Goal: Information Seeking & Learning: Learn about a topic

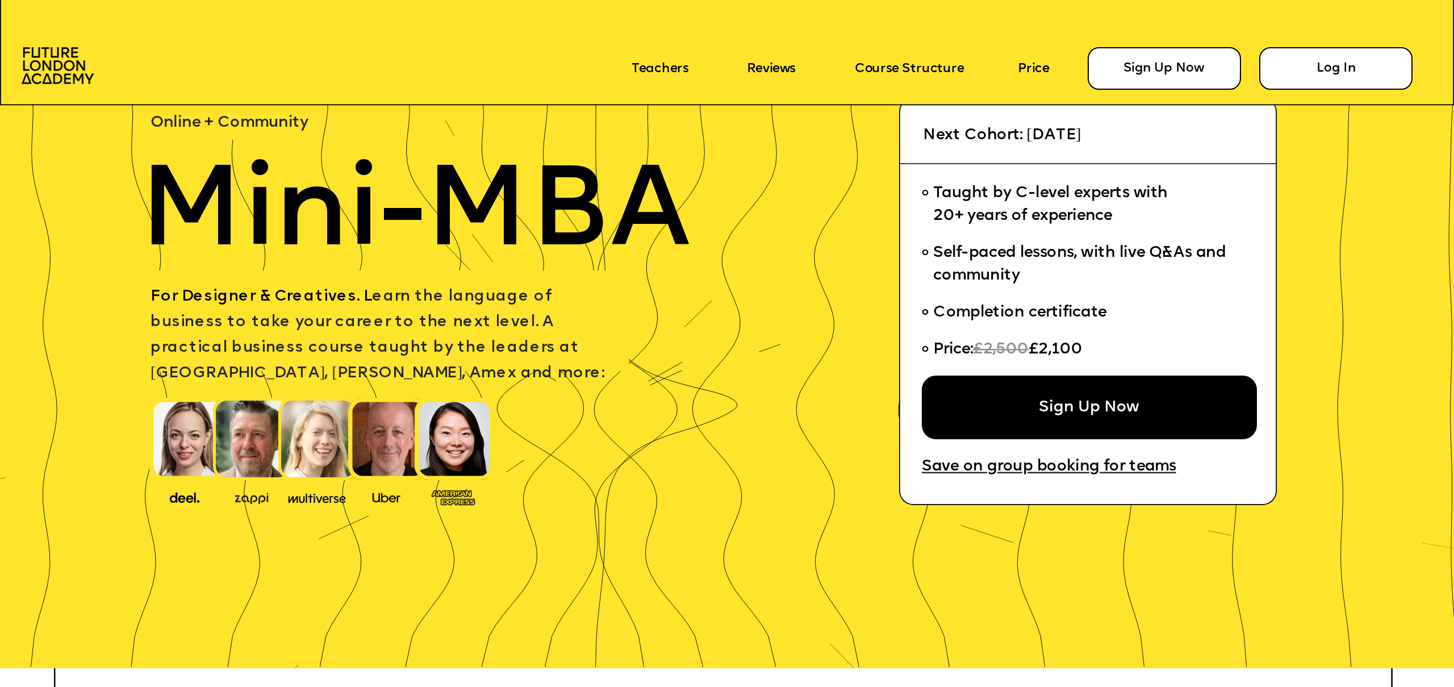
scroll to position [216, 0]
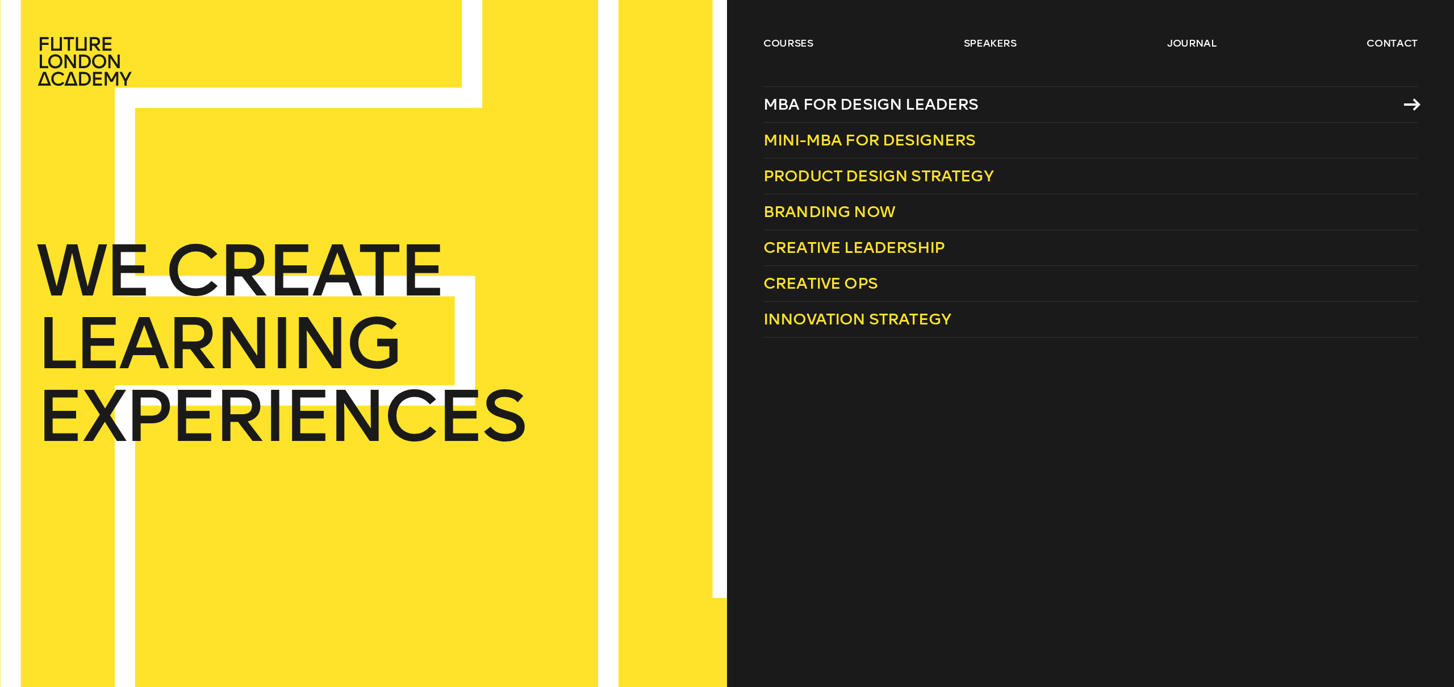
click at [841, 110] on span "MBA for Design Leaders" at bounding box center [870, 104] width 215 height 19
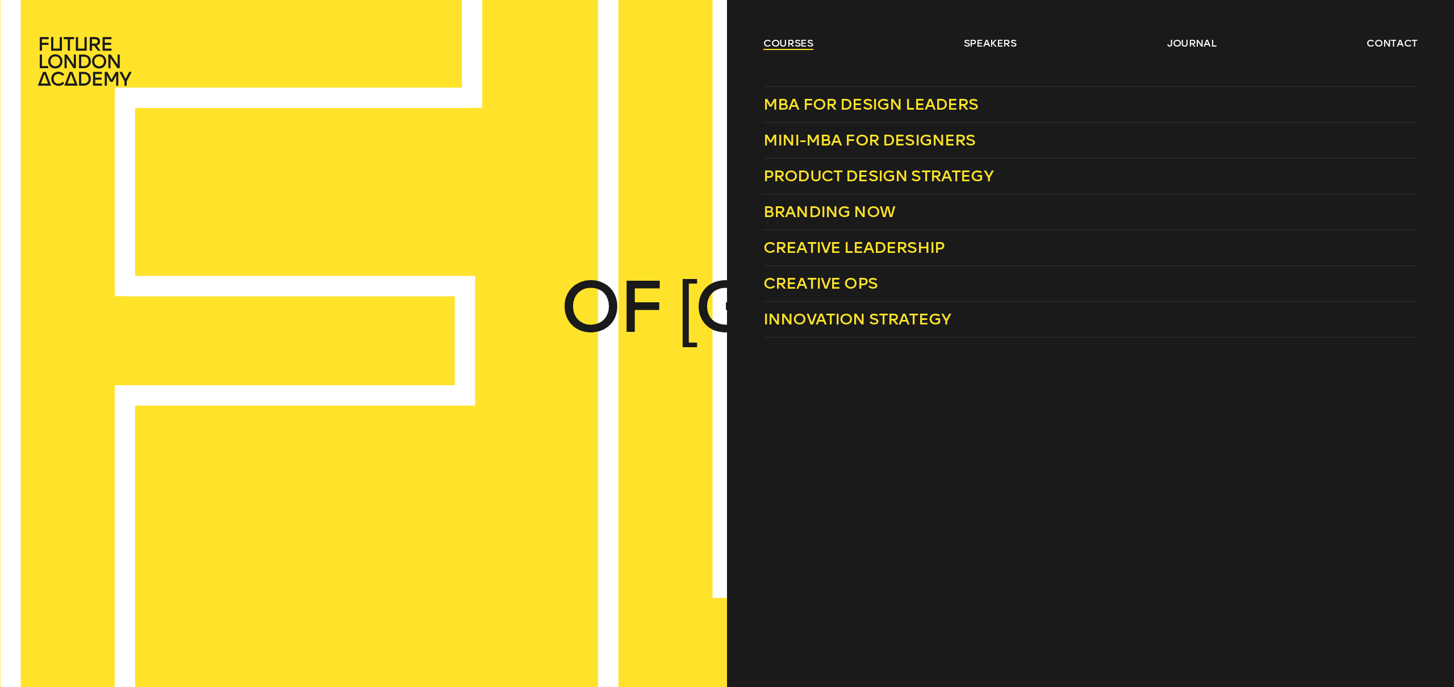
click at [795, 41] on link "courses" at bounding box center [788, 43] width 50 height 14
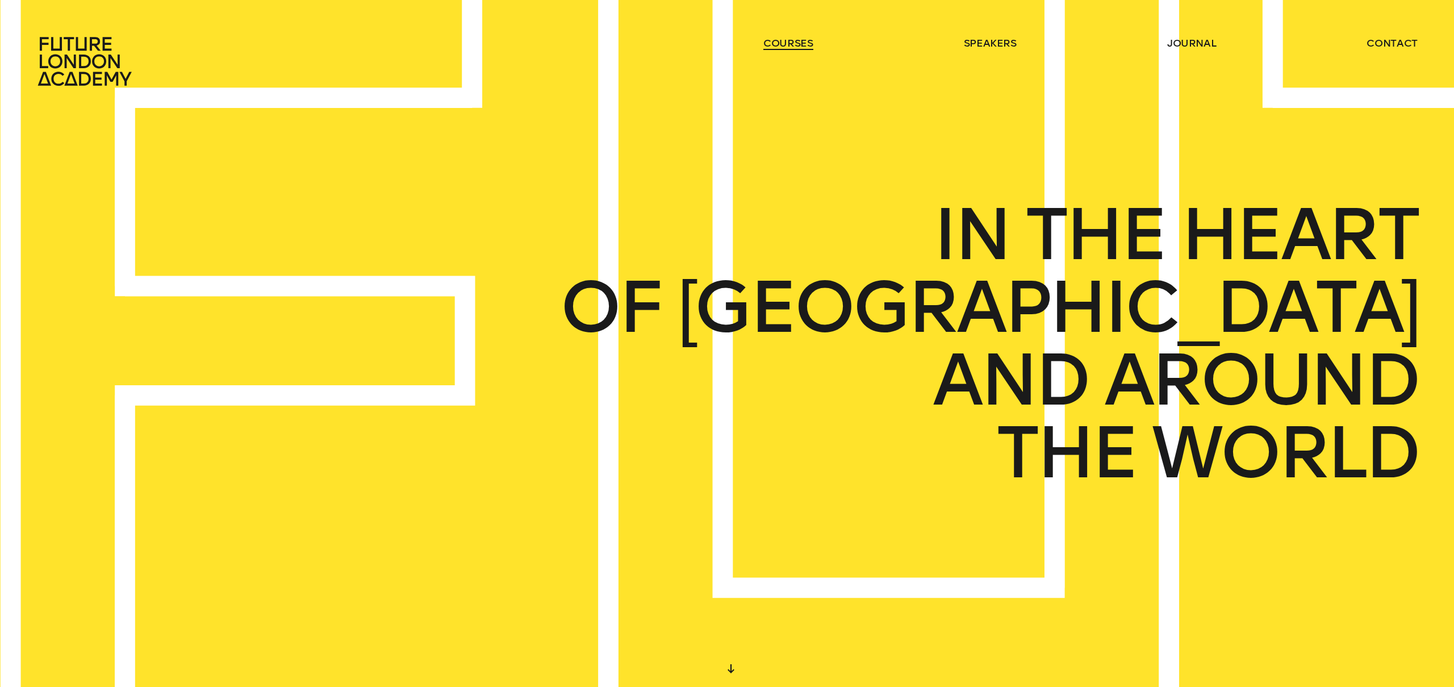
click at [795, 41] on link "courses" at bounding box center [788, 43] width 50 height 14
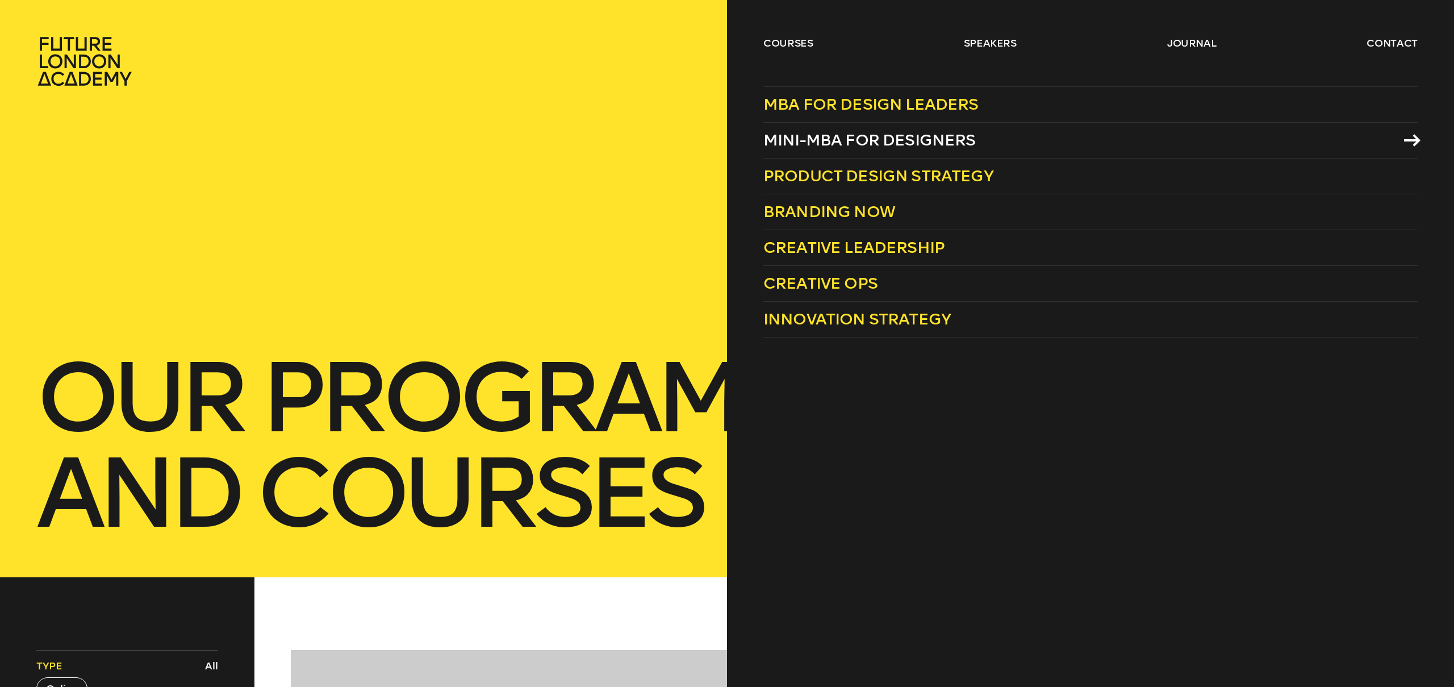
click at [825, 138] on span "Mini-MBA for Designers" at bounding box center [869, 140] width 212 height 19
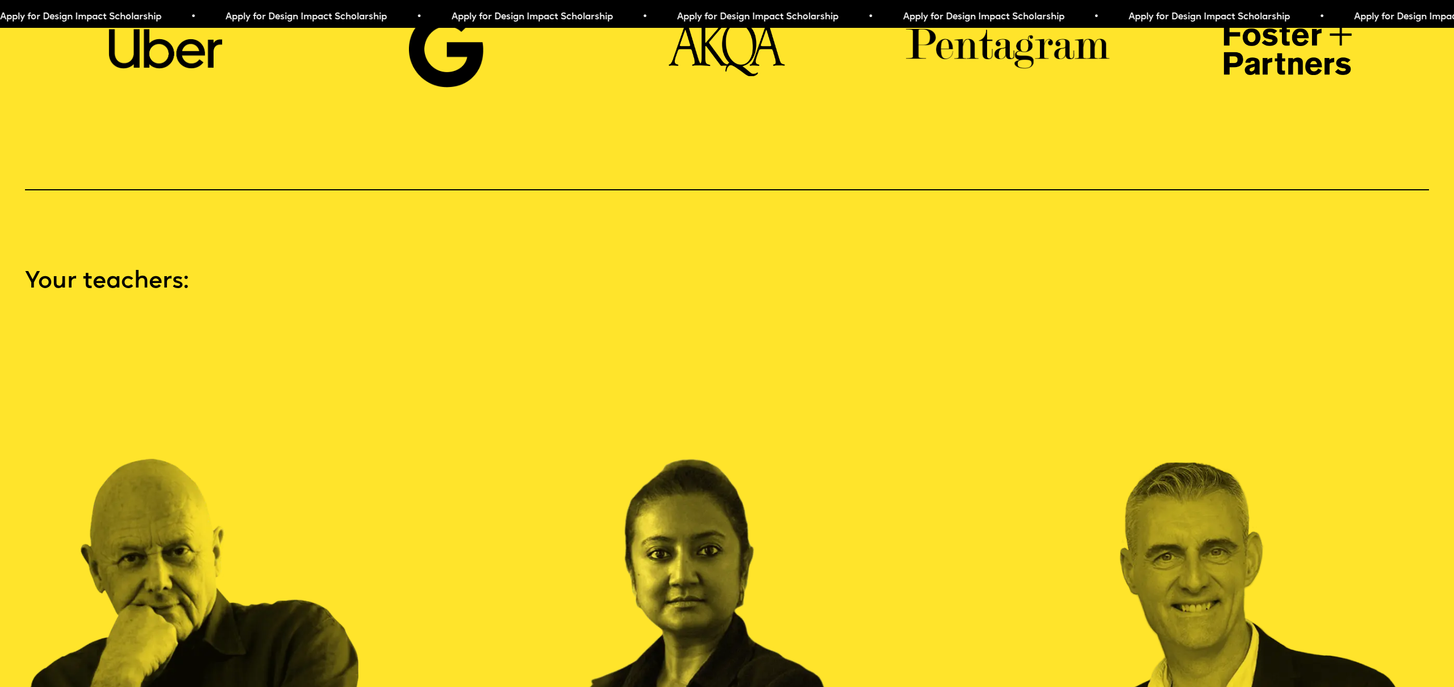
scroll to position [2258, 0]
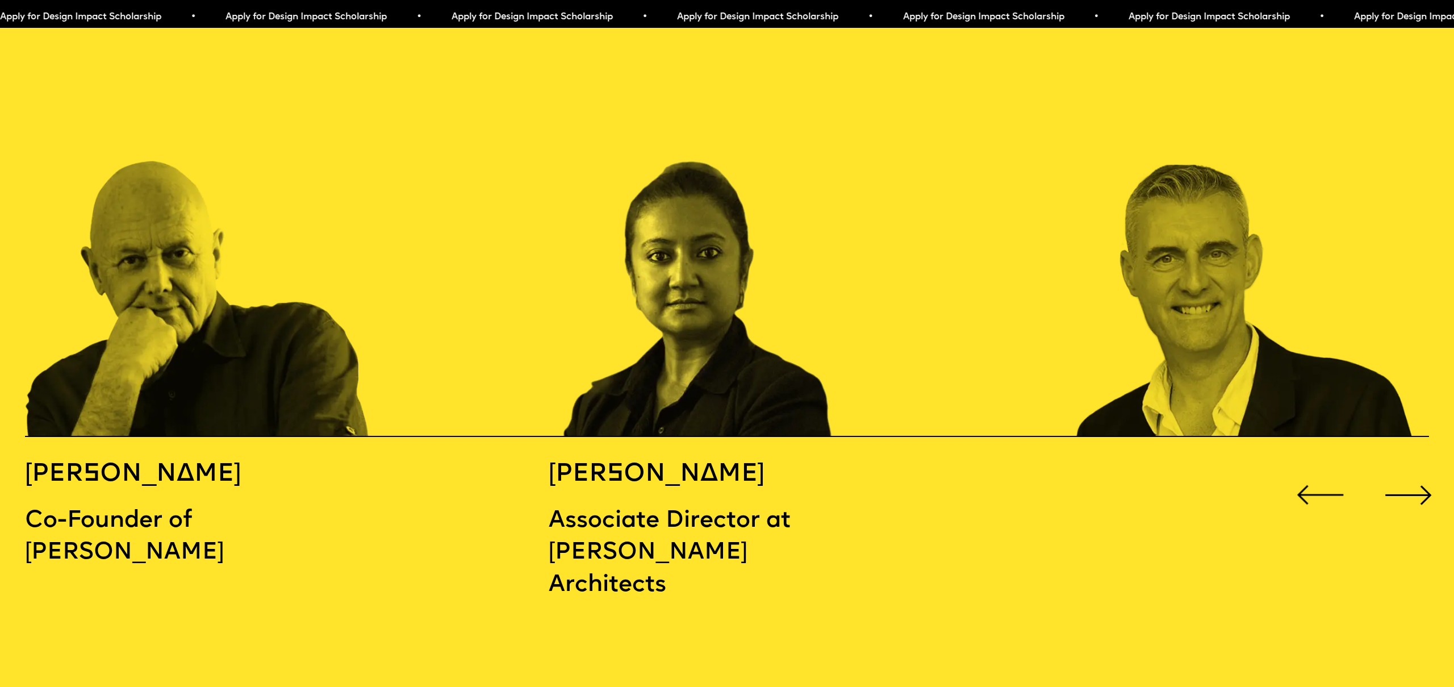
click at [1412, 473] on div "Next slide" at bounding box center [1409, 495] width 58 height 58
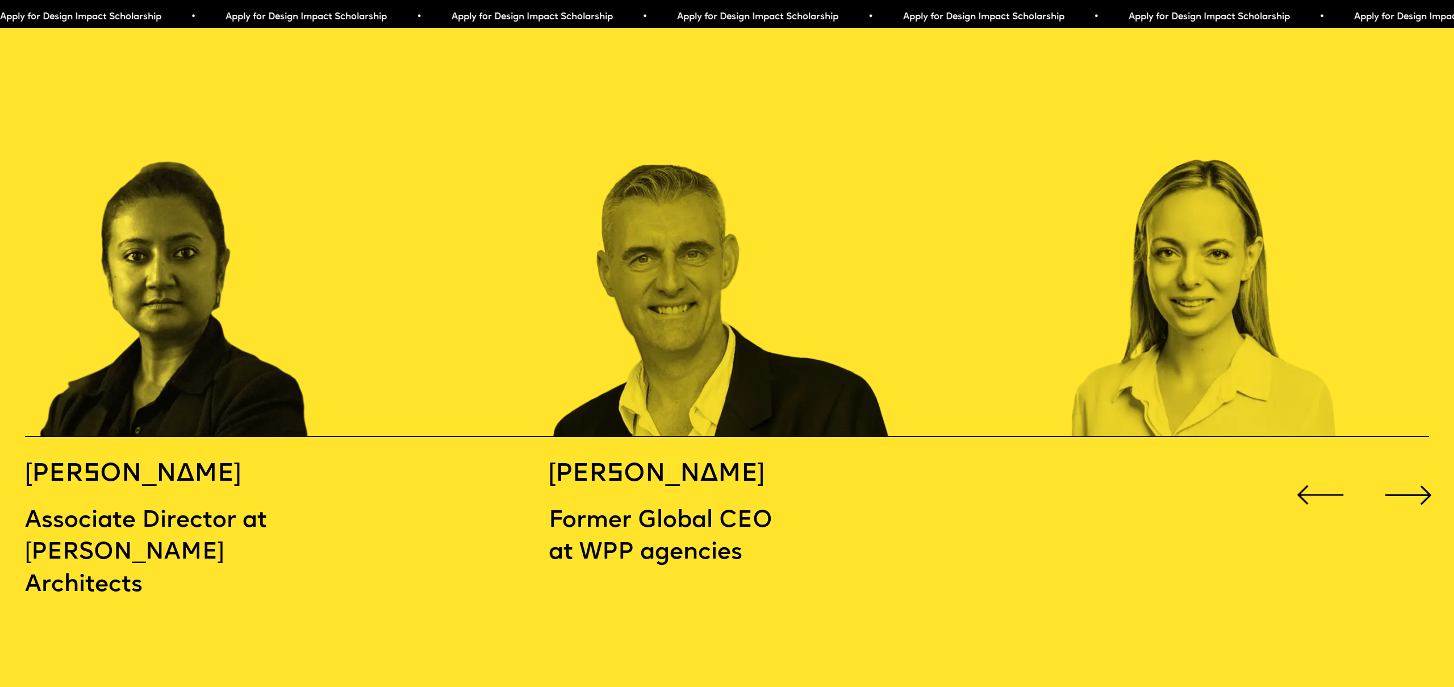
click at [1412, 473] on div "Next slide" at bounding box center [1409, 495] width 58 height 58
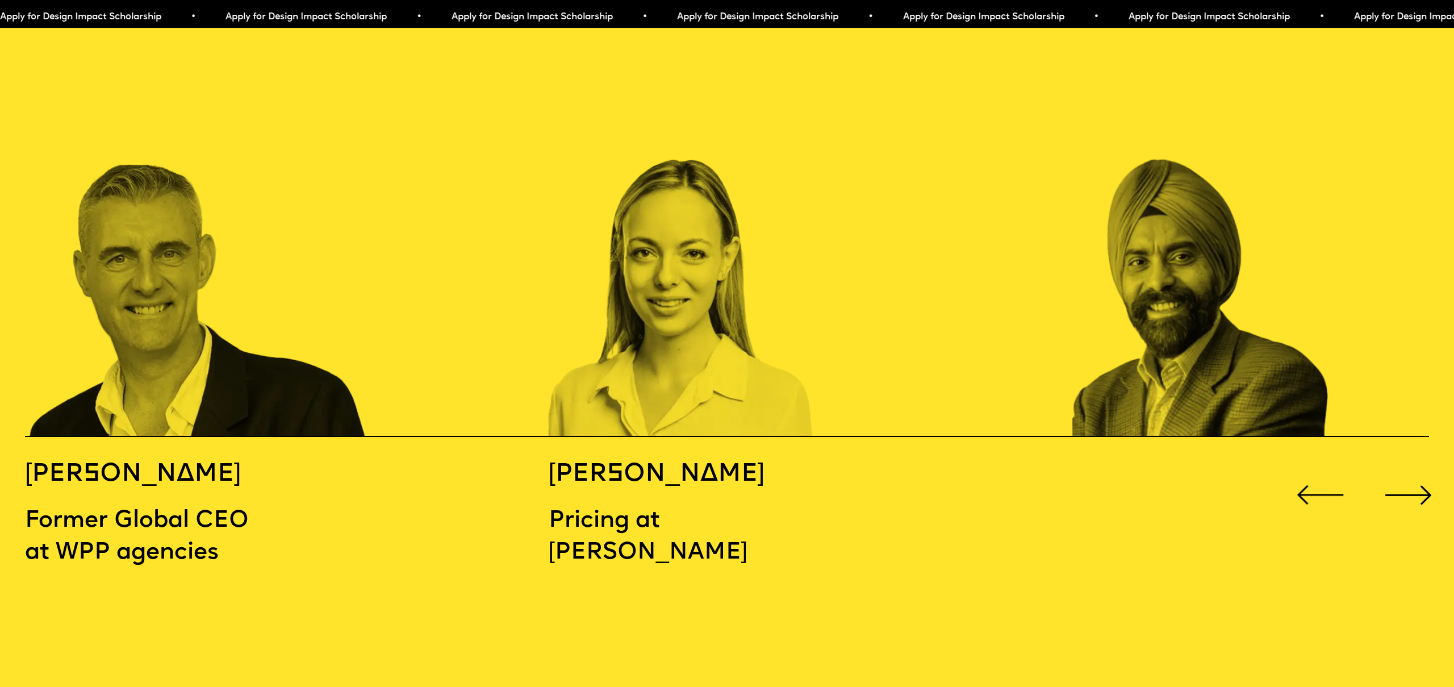
click at [1412, 473] on div "Next slide" at bounding box center [1409, 495] width 58 height 58
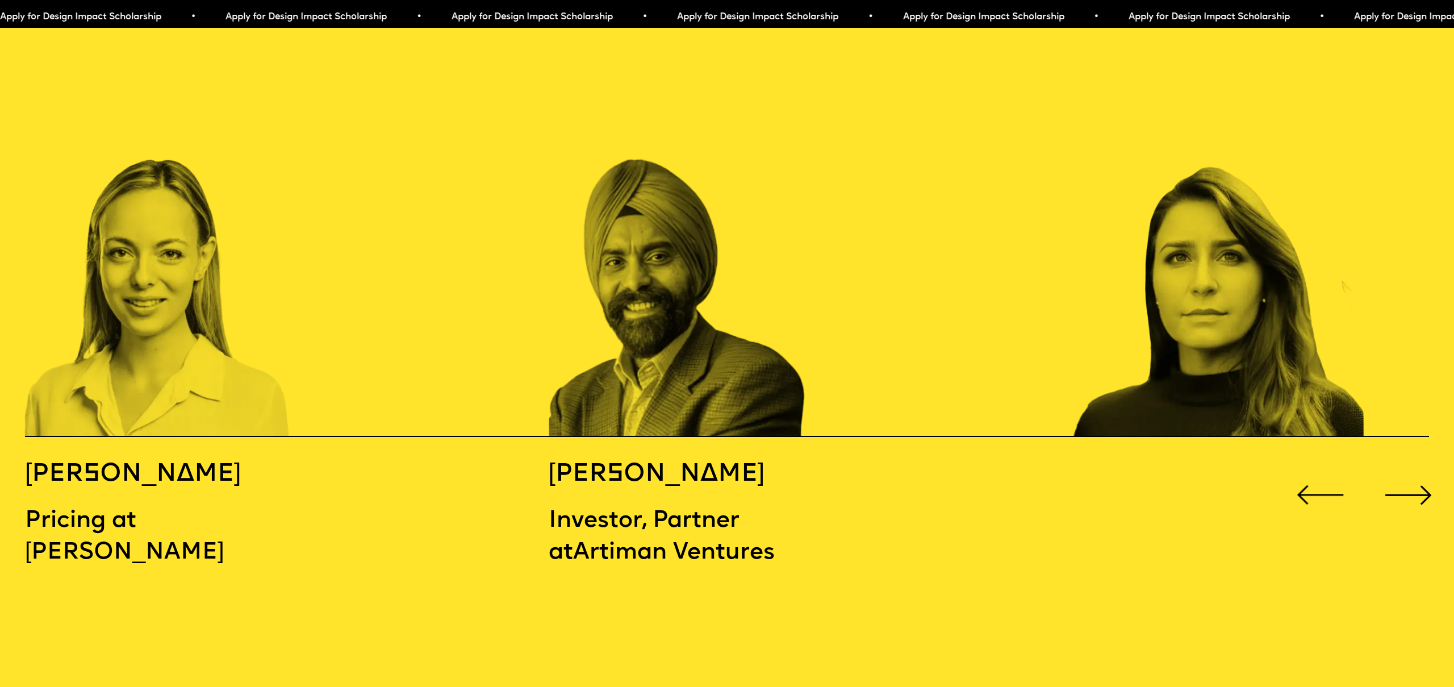
click at [1412, 473] on div "Next slide" at bounding box center [1409, 495] width 58 height 58
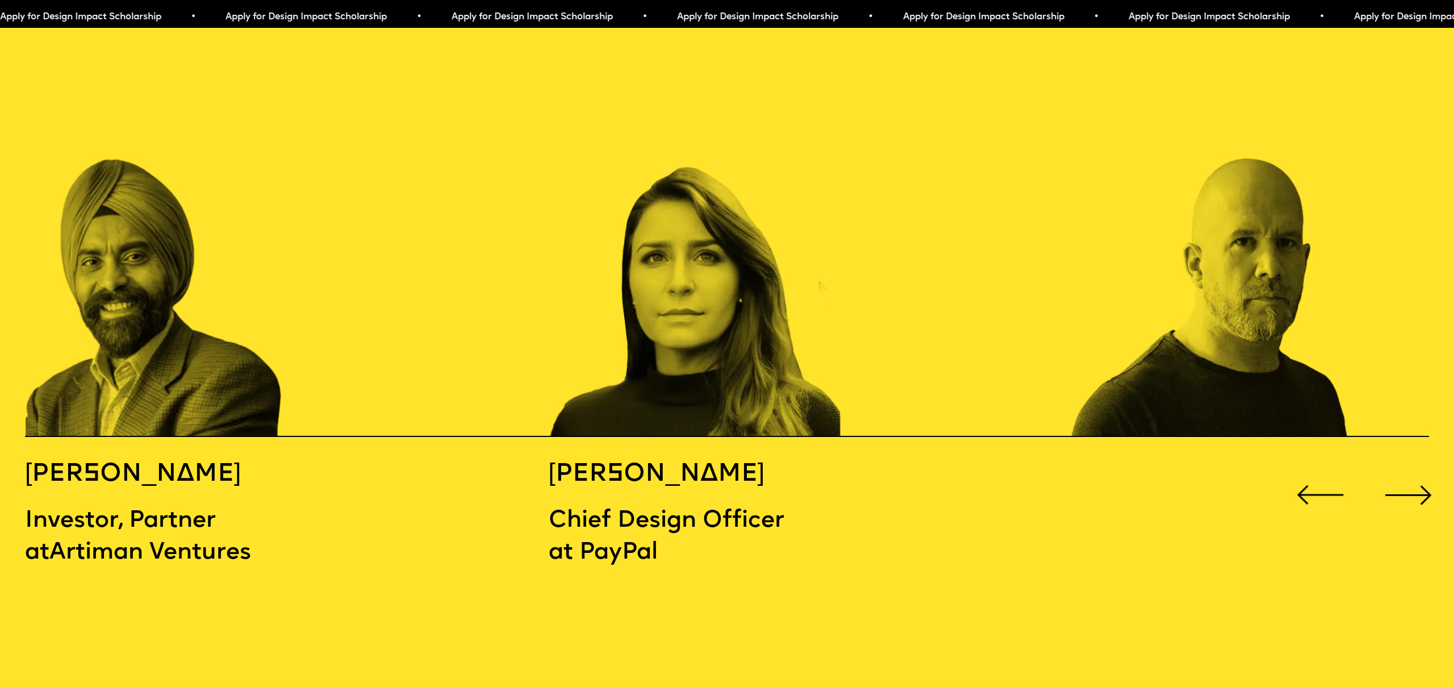
click at [1412, 473] on div "Next slide" at bounding box center [1409, 495] width 58 height 58
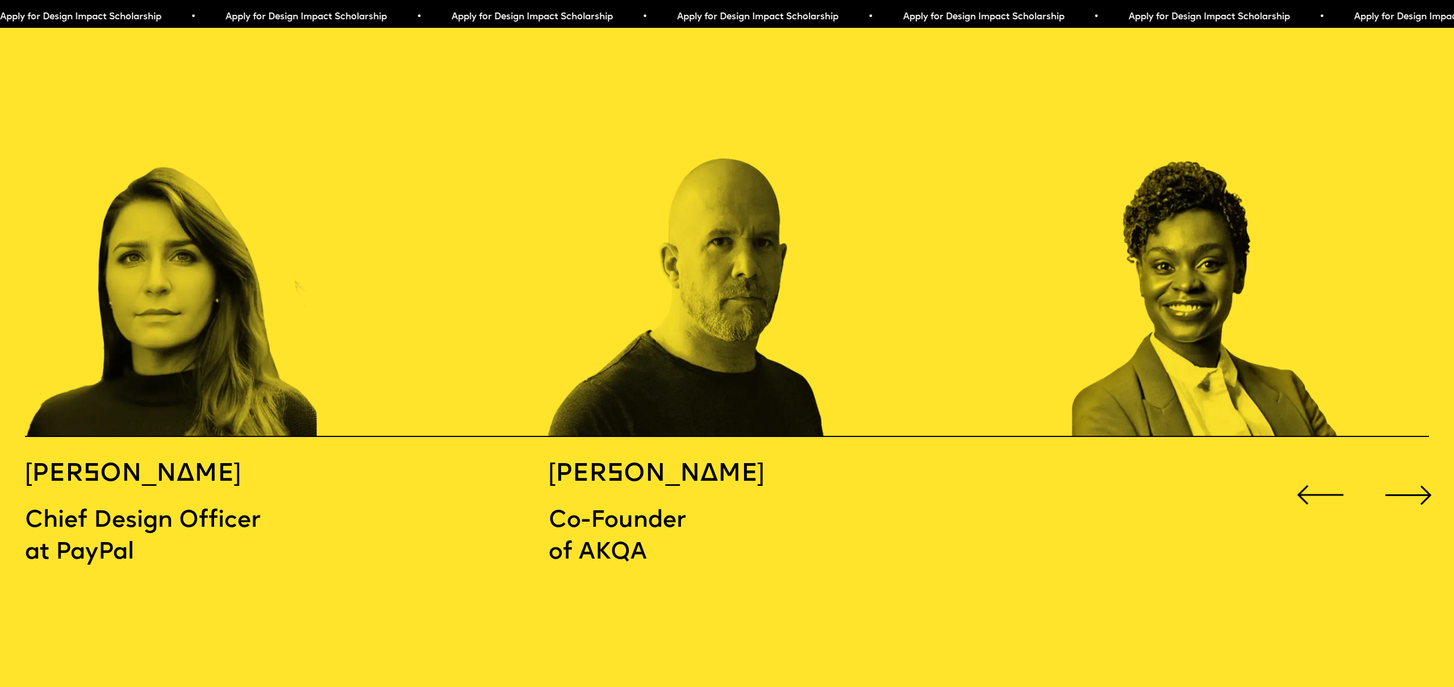
click at [1412, 473] on div "Next slide" at bounding box center [1409, 495] width 58 height 58
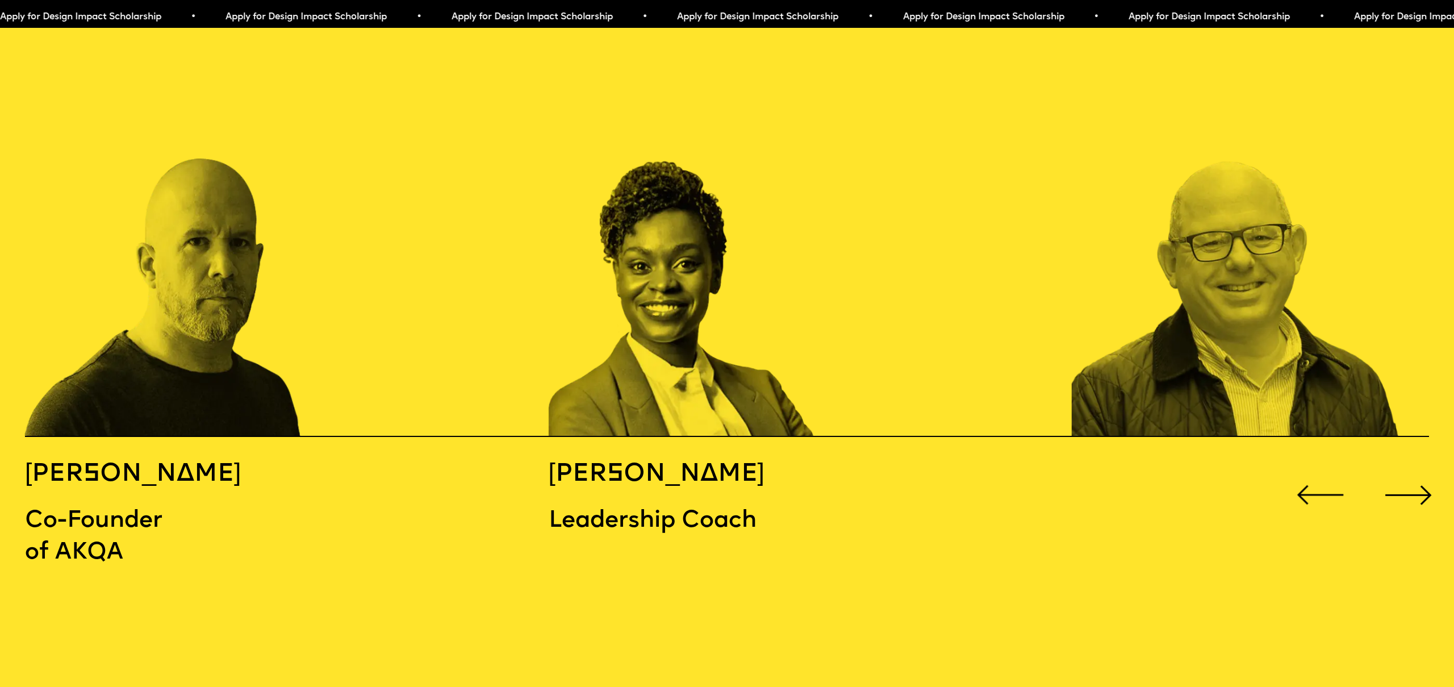
click at [1412, 473] on div "Next slide" at bounding box center [1409, 495] width 58 height 58
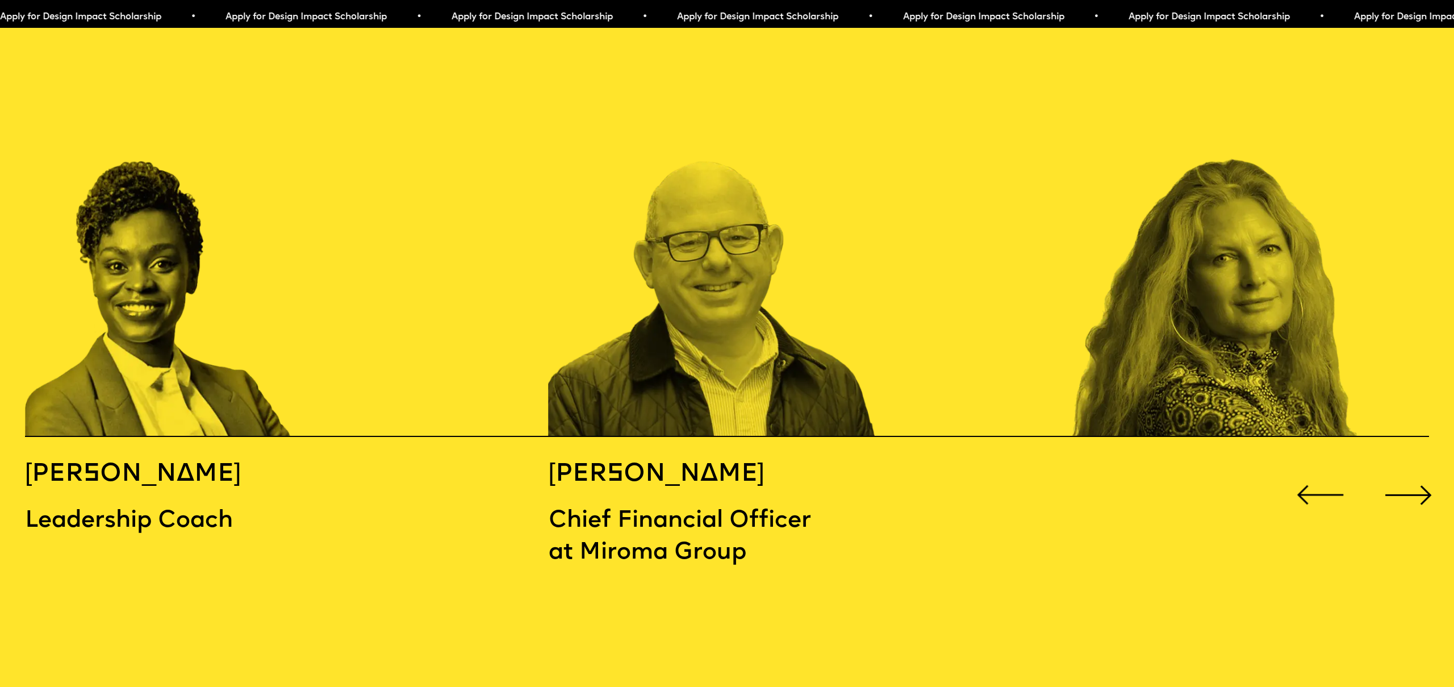
click at [1412, 473] on div "Next slide" at bounding box center [1409, 495] width 58 height 58
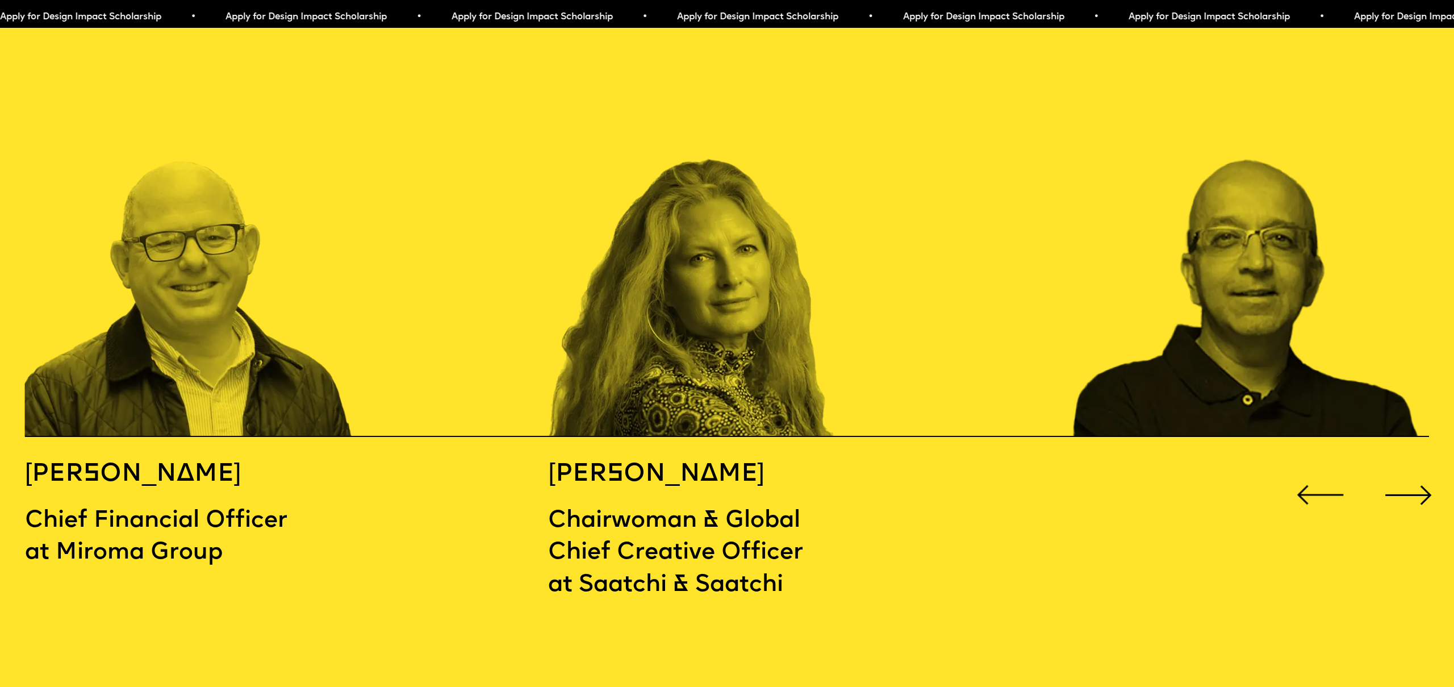
click at [1412, 473] on div "Next slide" at bounding box center [1409, 495] width 58 height 58
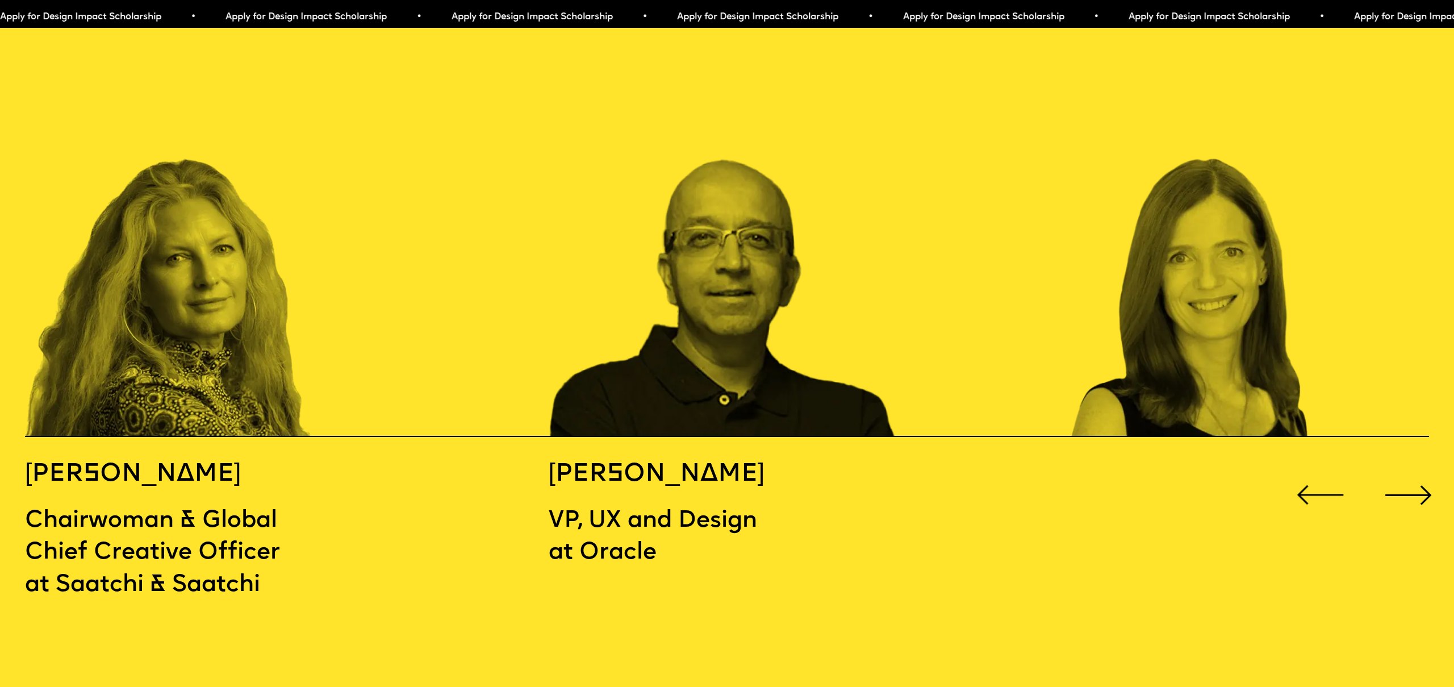
click at [1412, 473] on div "Next slide" at bounding box center [1409, 495] width 58 height 58
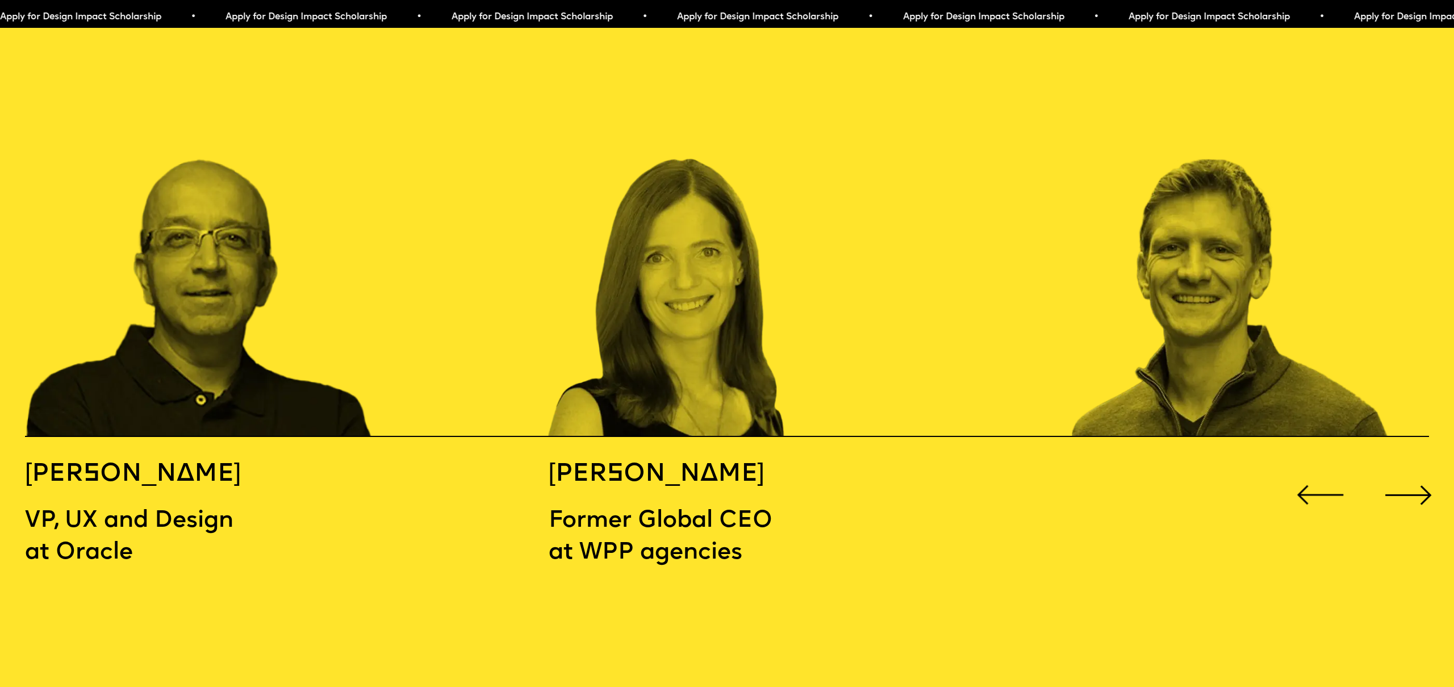
click at [1412, 473] on div "Next slide" at bounding box center [1409, 495] width 58 height 58
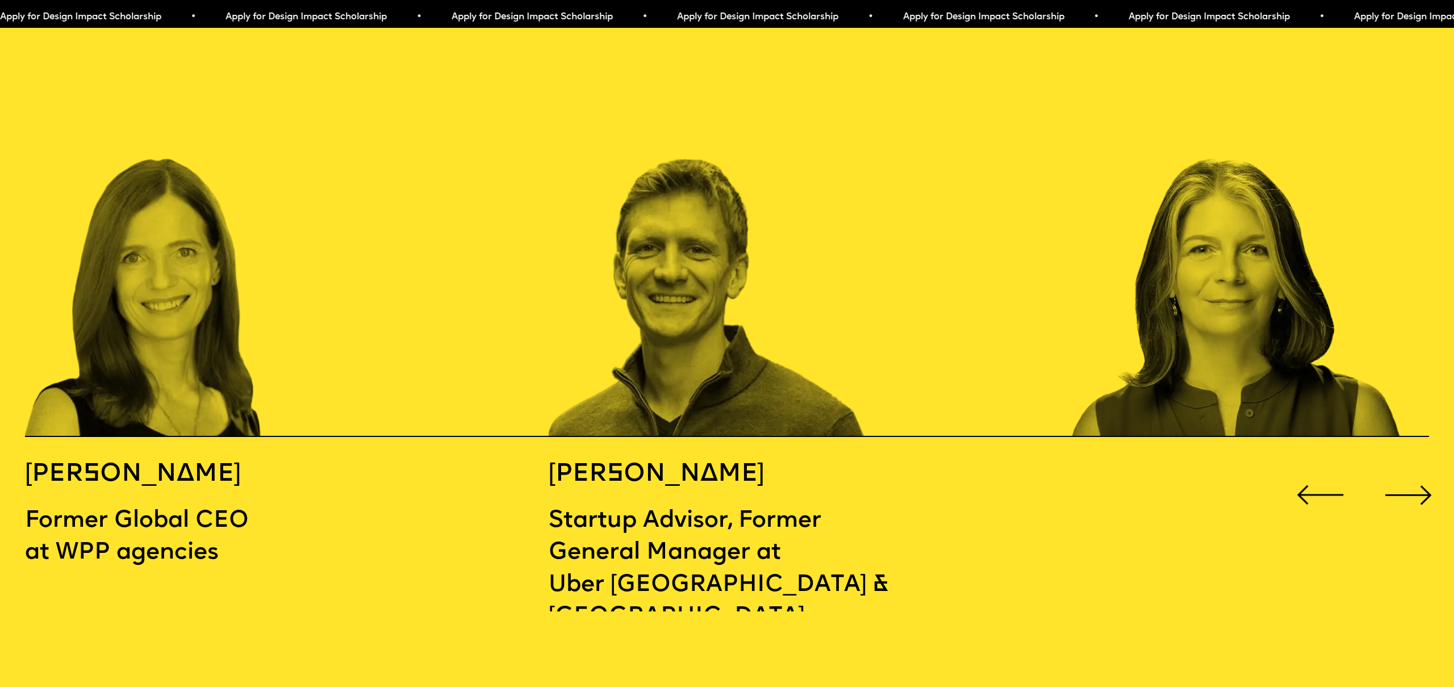
click at [1412, 473] on div "Next slide" at bounding box center [1409, 495] width 58 height 58
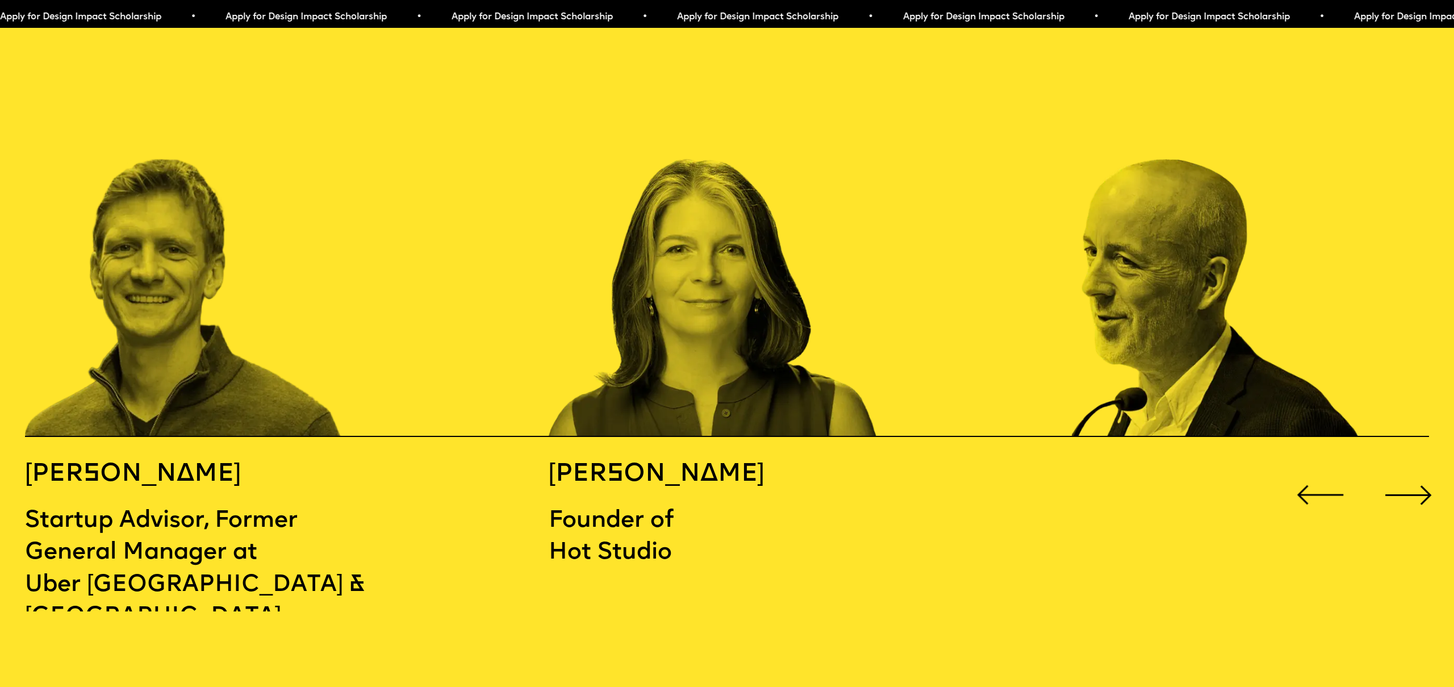
click at [1412, 473] on div "Next slide" at bounding box center [1409, 495] width 58 height 58
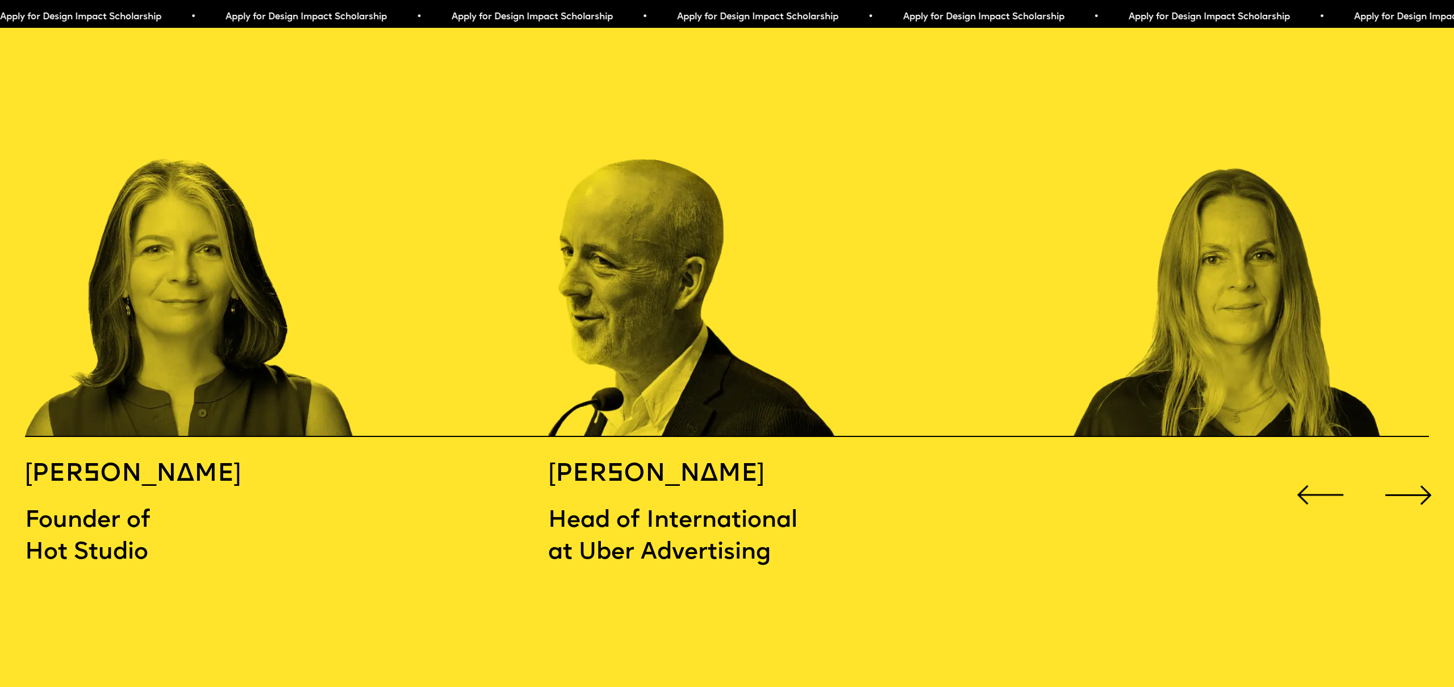
click at [1412, 473] on div "Next slide" at bounding box center [1409, 495] width 58 height 58
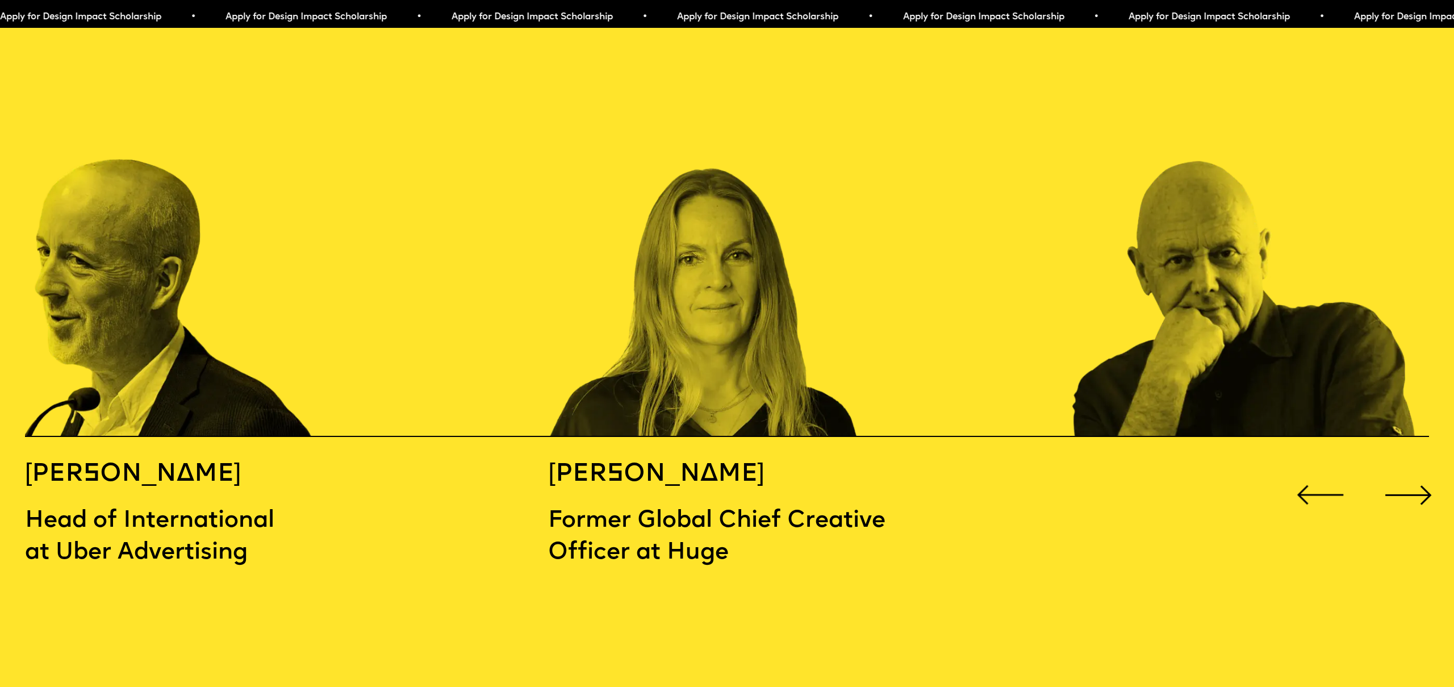
click at [1412, 473] on div "Next slide" at bounding box center [1409, 495] width 58 height 58
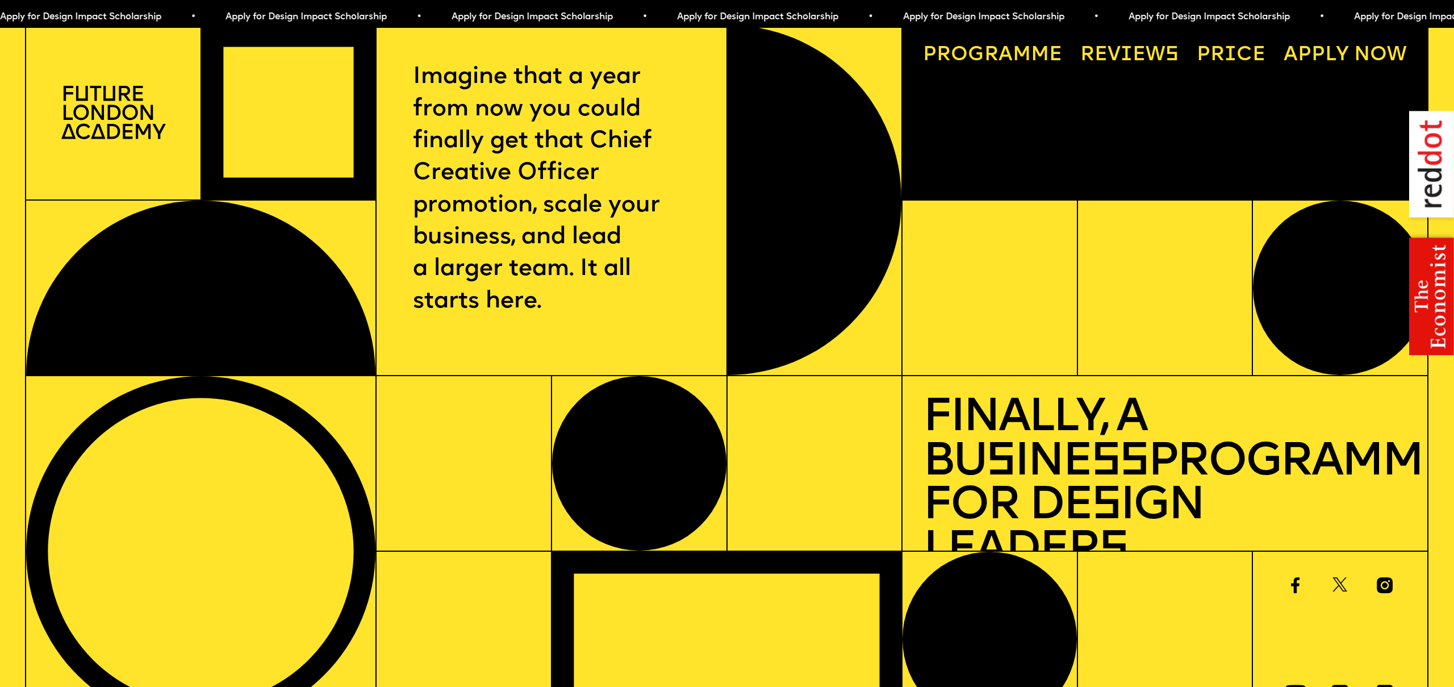
scroll to position [0, 0]
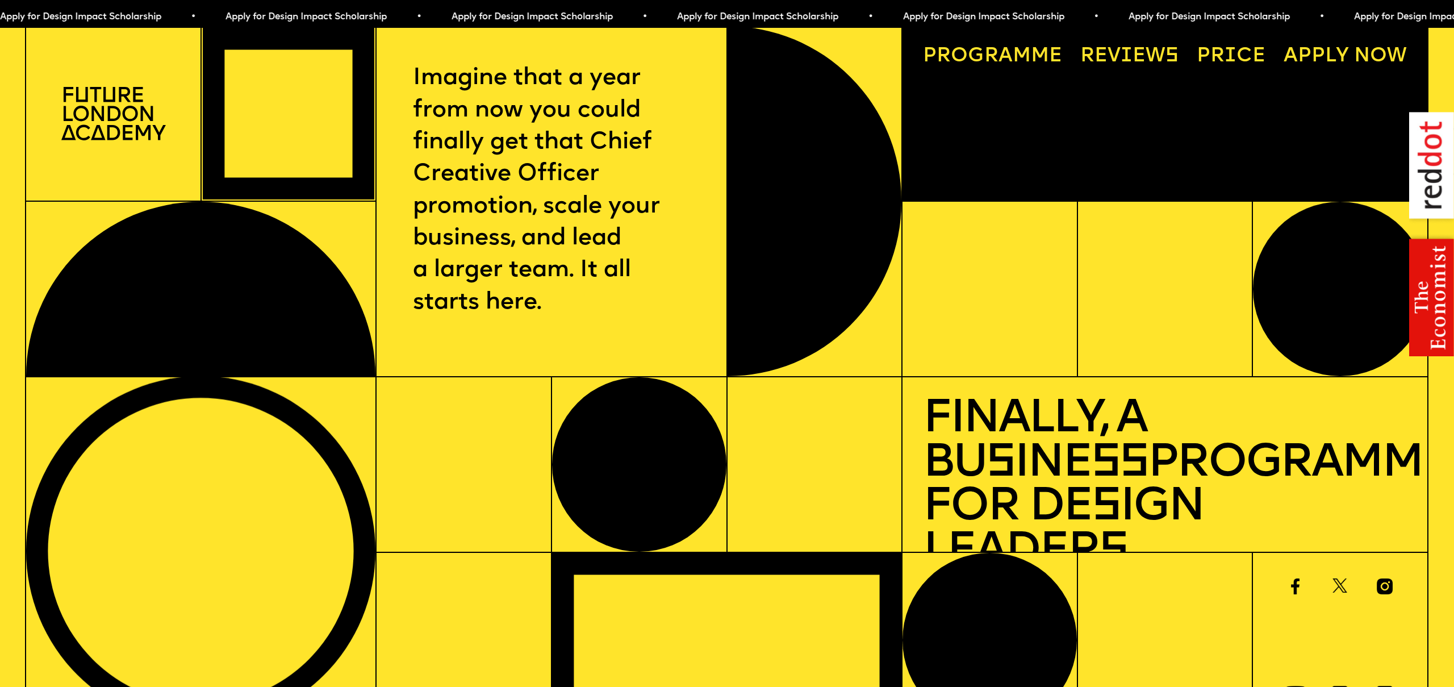
click at [1242, 47] on link "Price" at bounding box center [1231, 56] width 89 height 40
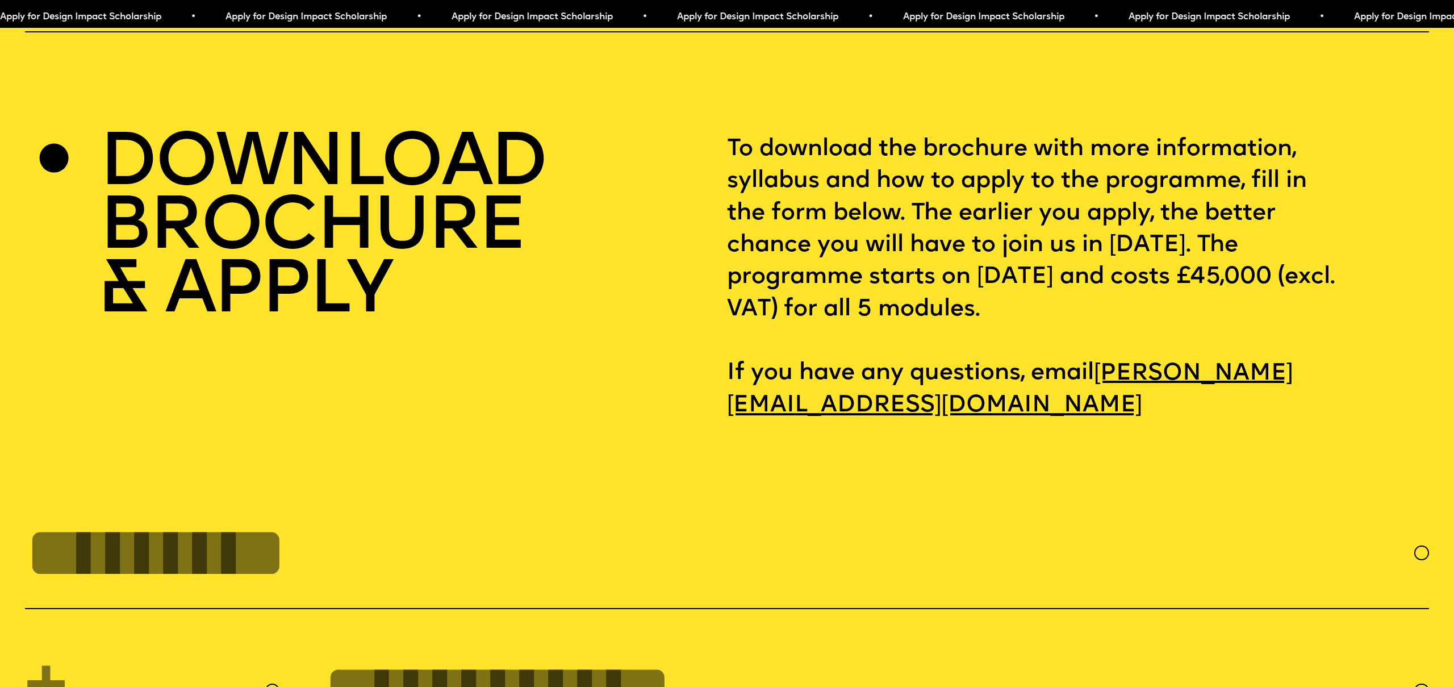
scroll to position [6226, 0]
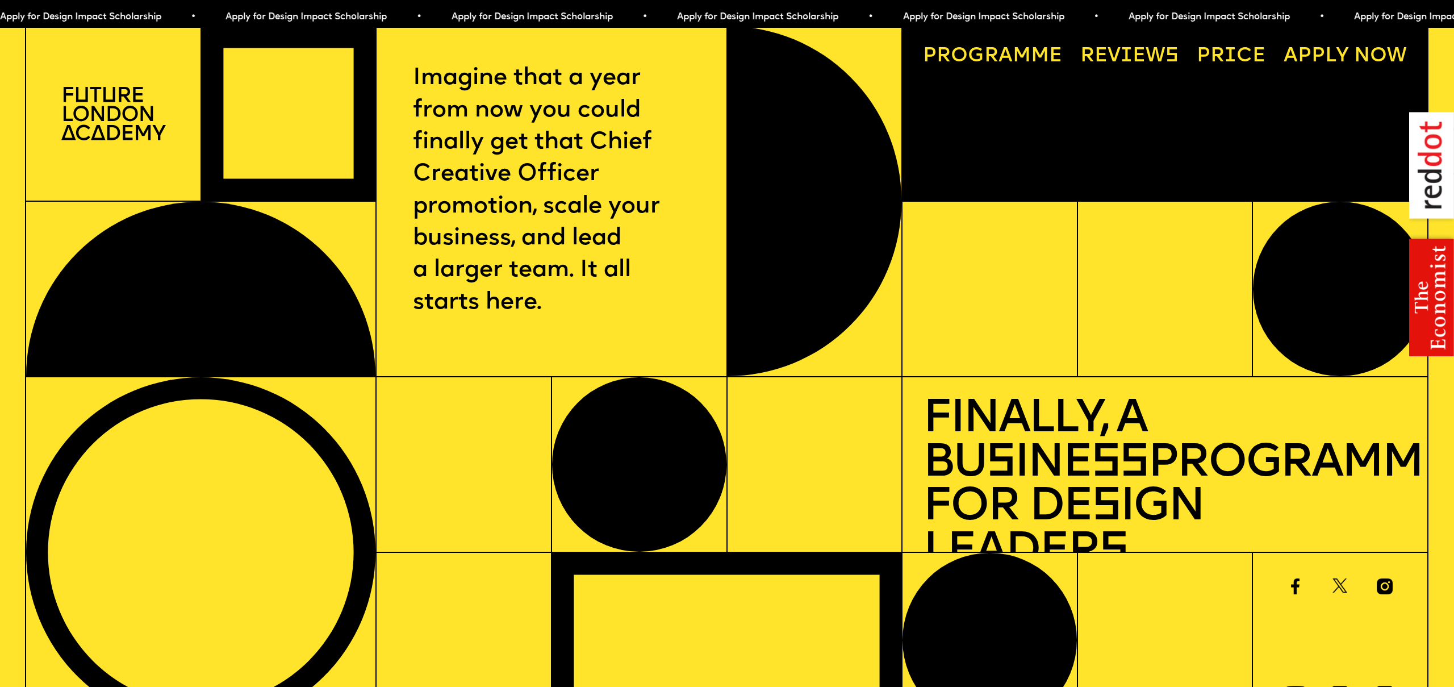
click at [966, 41] on link "Progr a mme" at bounding box center [993, 56] width 160 height 40
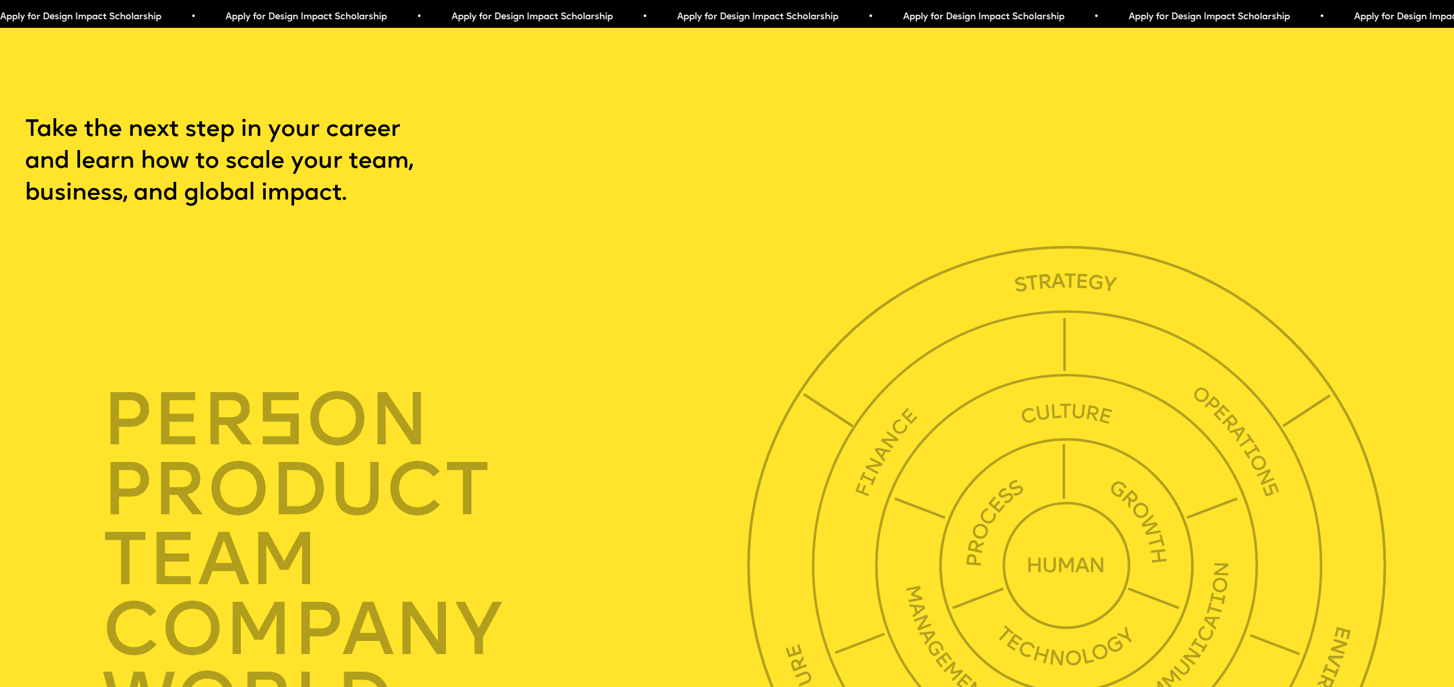
scroll to position [4971, 0]
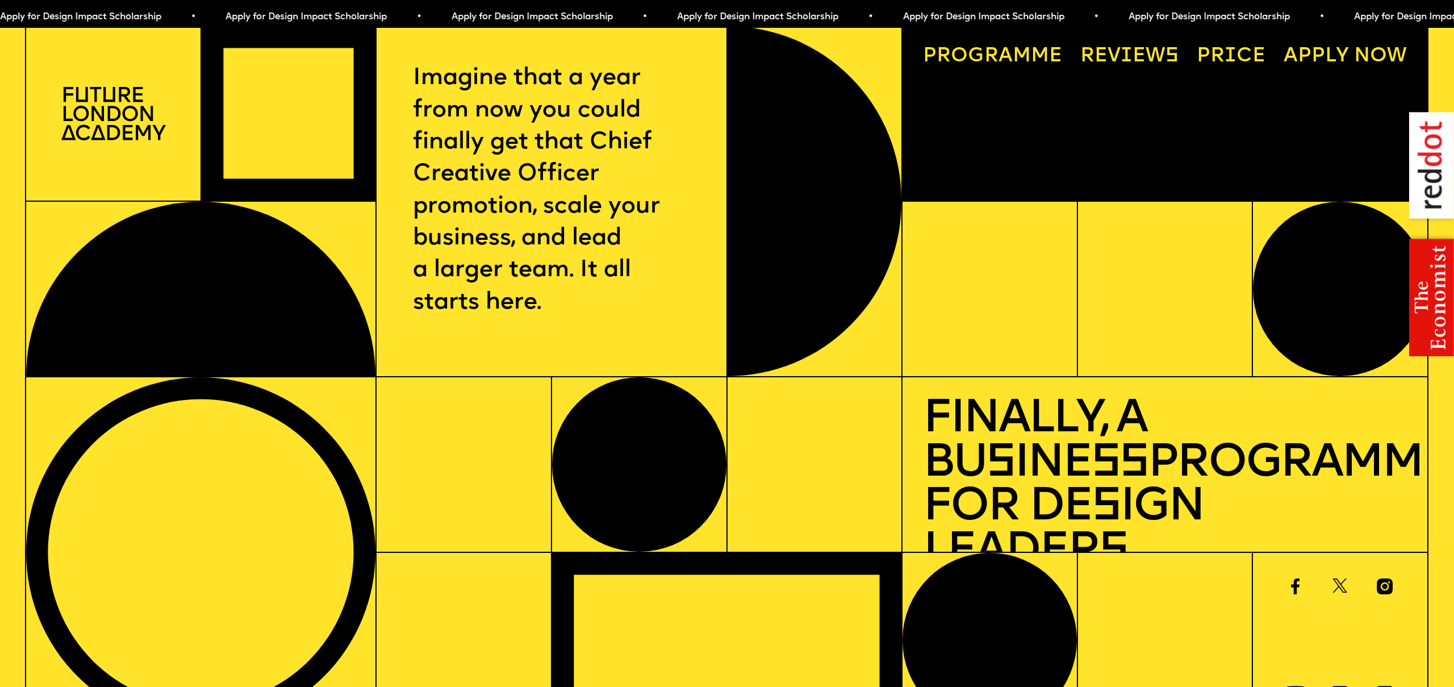
click at [277, 16] on span "Apply for Design Impact Scholarship • Apply for Design Impact Scholarship • App…" at bounding box center [564, 16] width 1129 height 9
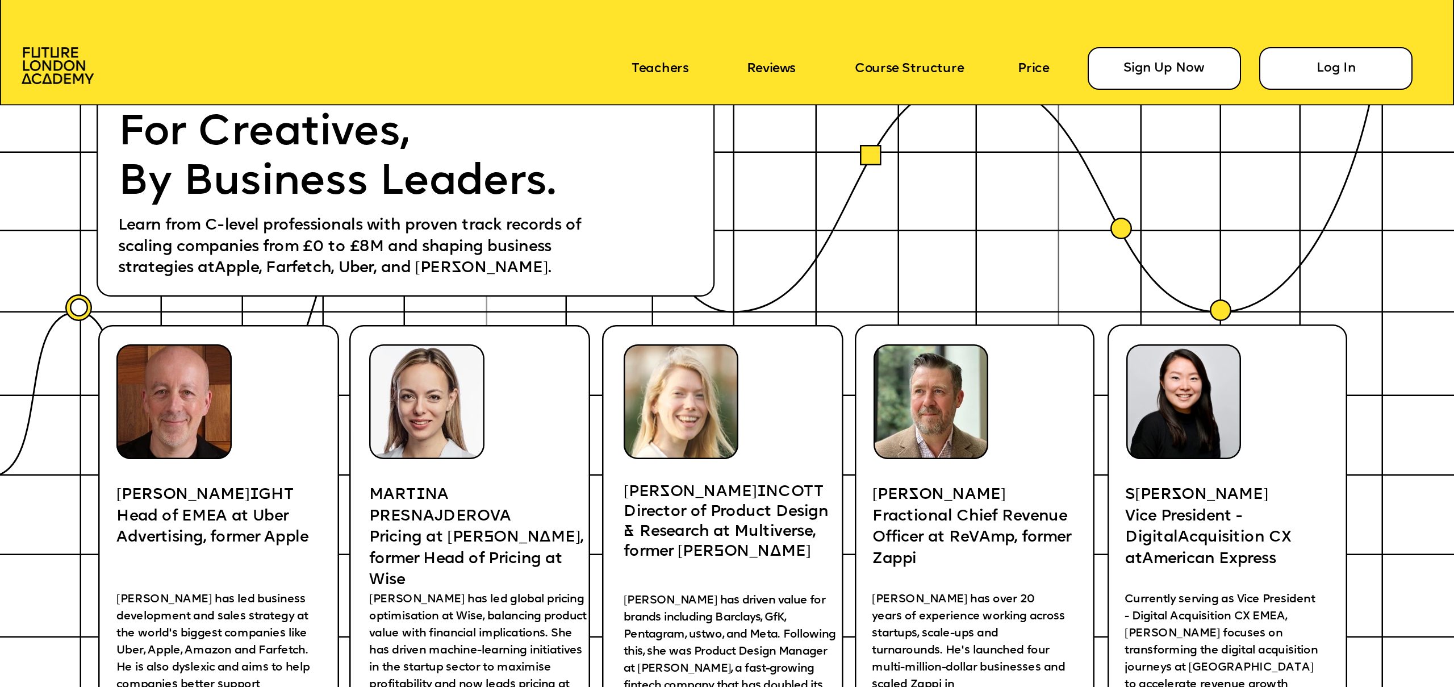
scroll to position [2994, 0]
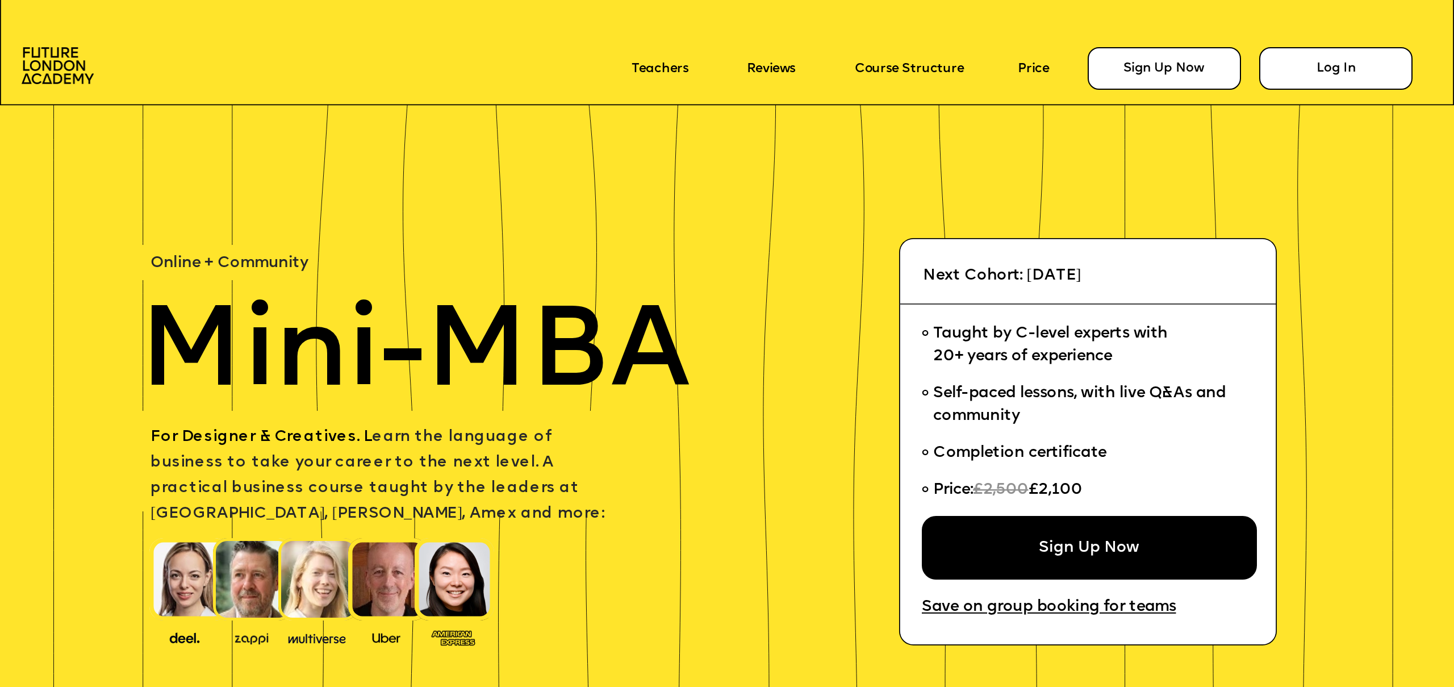
scroll to position [5544, 0]
